Goal: Find specific fact: Find specific fact

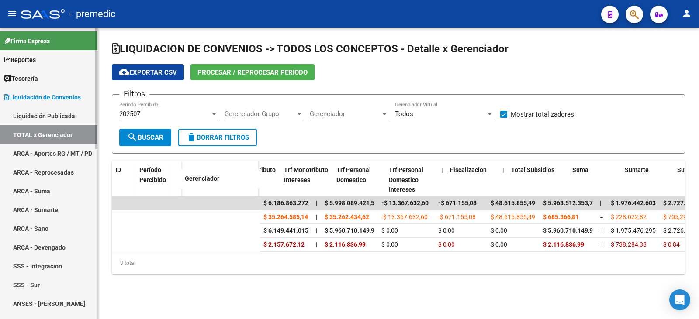
scroll to position [0, 589]
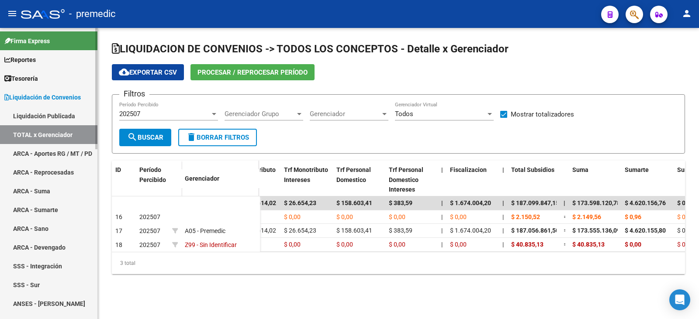
click at [32, 98] on span "Liquidación de Convenios" at bounding box center [42, 98] width 76 height 10
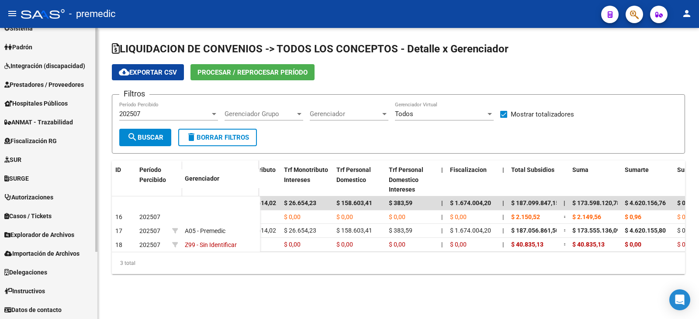
scroll to position [0, 0]
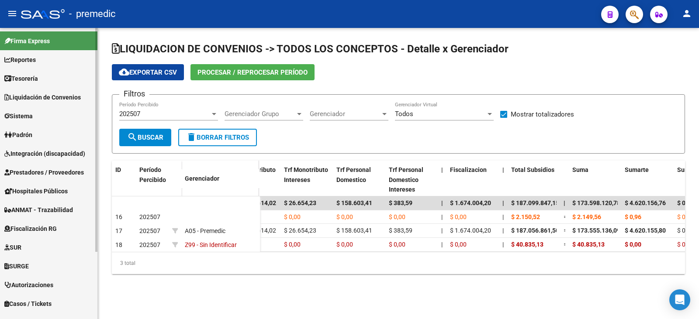
click at [29, 119] on span "Sistema" at bounding box center [18, 116] width 28 height 10
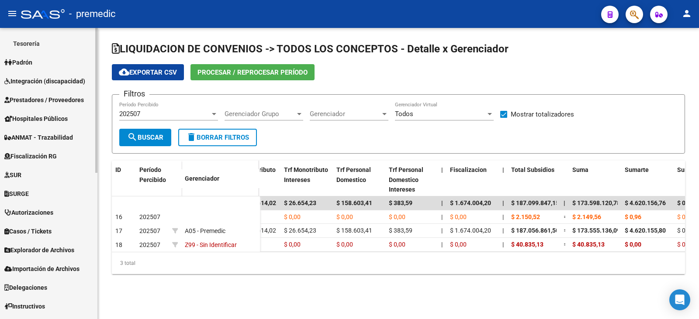
scroll to position [294, 0]
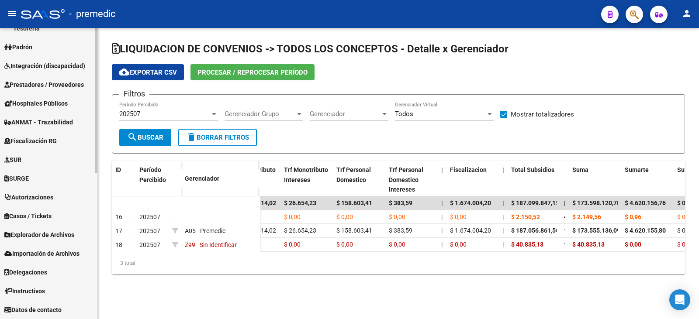
click at [27, 235] on span "Explorador de Archivos" at bounding box center [39, 235] width 70 height 10
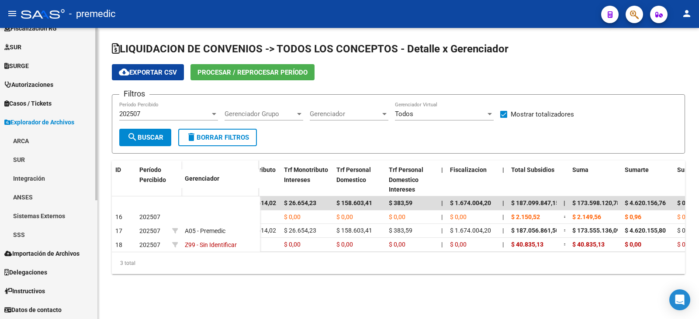
scroll to position [201, 0]
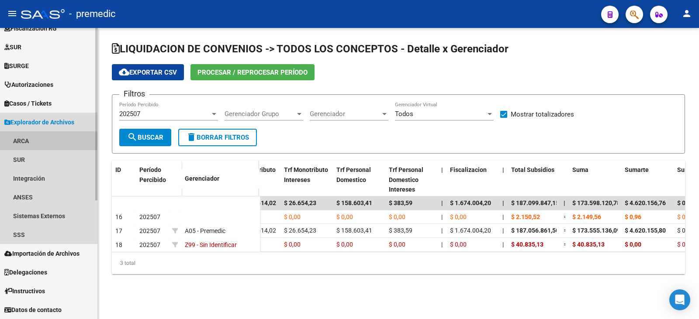
click at [25, 141] on link "ARCA" at bounding box center [48, 141] width 97 height 19
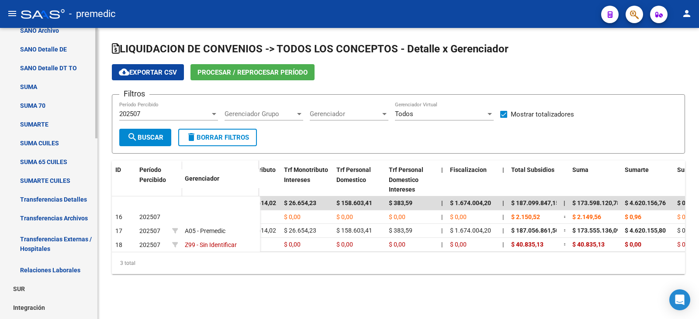
scroll to position [375, 0]
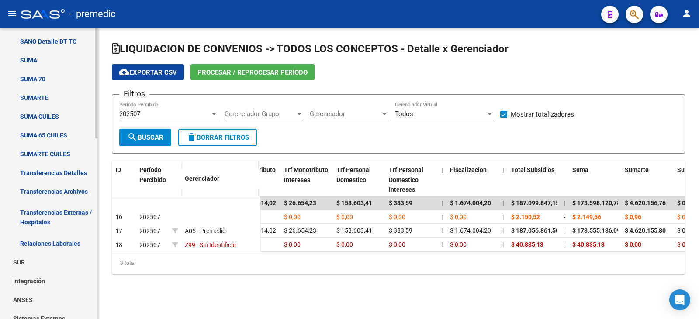
click at [50, 192] on link "Transferencias Archivos" at bounding box center [48, 191] width 97 height 19
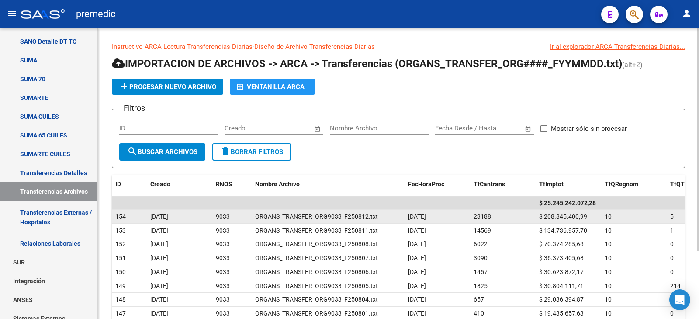
click at [559, 215] on span "$ 208.845.400,99" at bounding box center [563, 216] width 48 height 7
copy span "208.845.400,99"
